Goal: Transaction & Acquisition: Purchase product/service

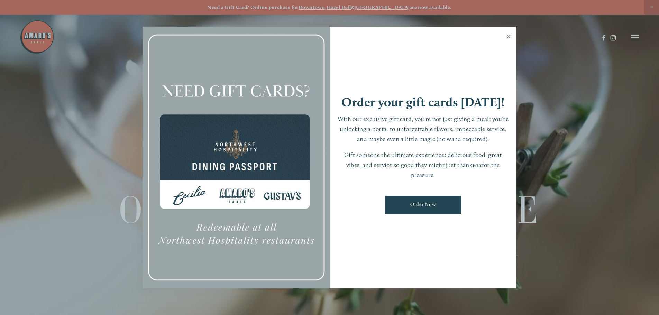
click at [507, 37] on link "Close" at bounding box center [508, 37] width 13 height 19
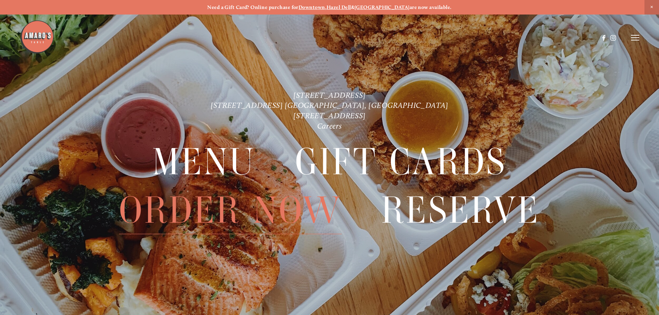
click at [225, 221] on span "Order Now" at bounding box center [230, 210] width 222 height 48
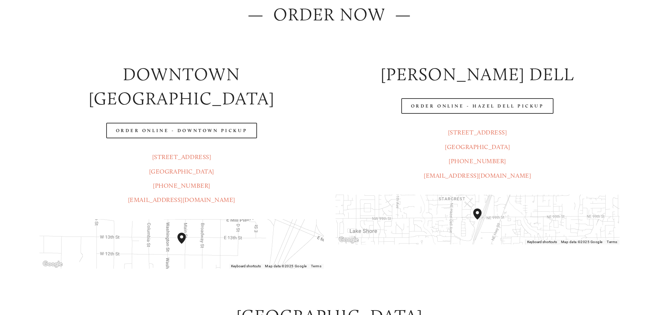
scroll to position [138, 0]
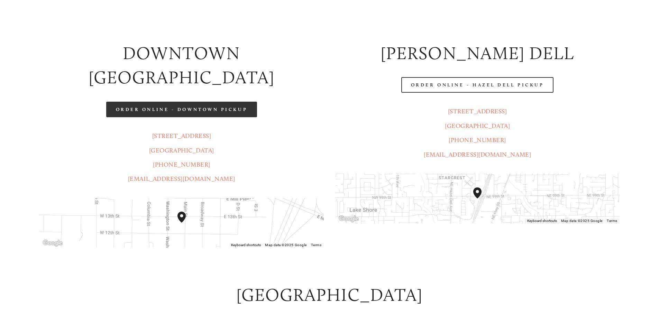
click at [189, 102] on link "Order Online - Downtown pickup" at bounding box center [181, 110] width 151 height 16
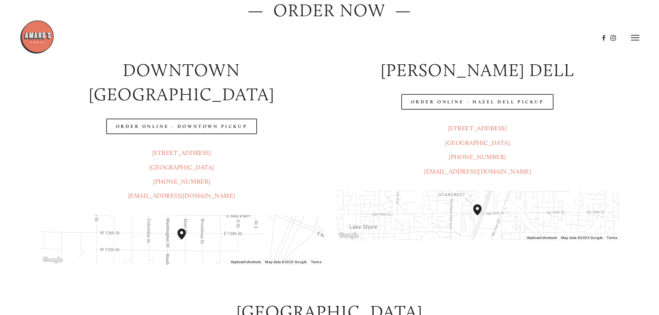
scroll to position [0, 0]
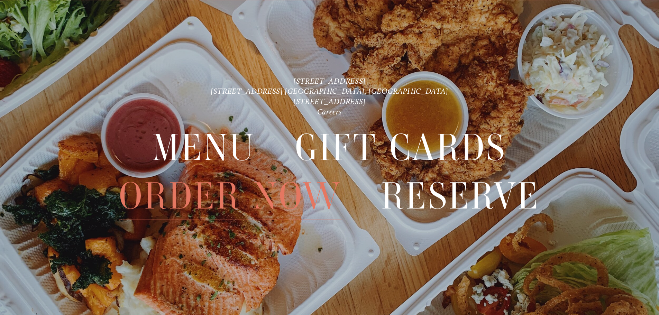
scroll to position [15, 0]
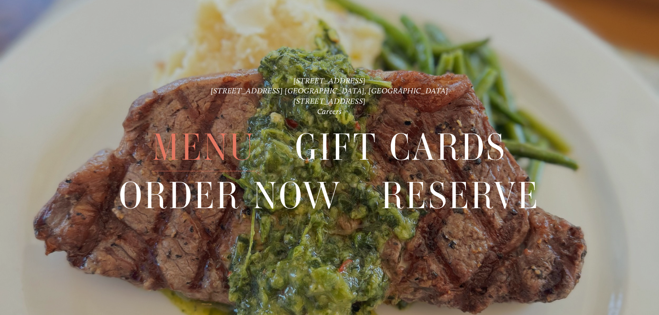
click at [199, 146] on span "Menu" at bounding box center [203, 148] width 103 height 48
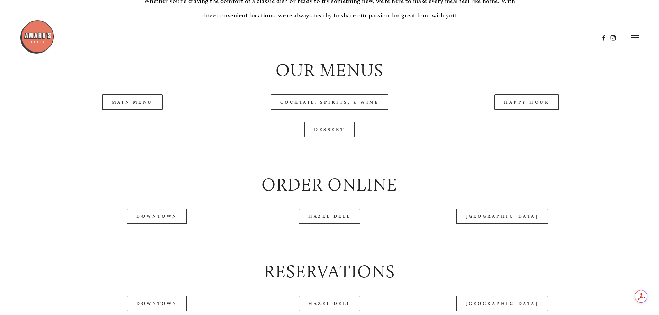
scroll to position [761, 0]
click at [105, 110] on link "Main Menu" at bounding box center [132, 103] width 61 height 16
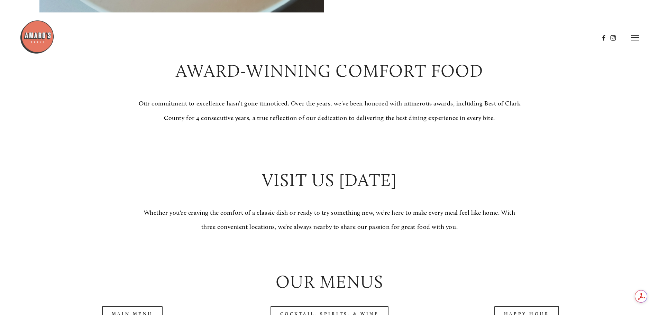
scroll to position [536, 0]
